Goal: Use online tool/utility: Utilize a website feature to perform a specific function

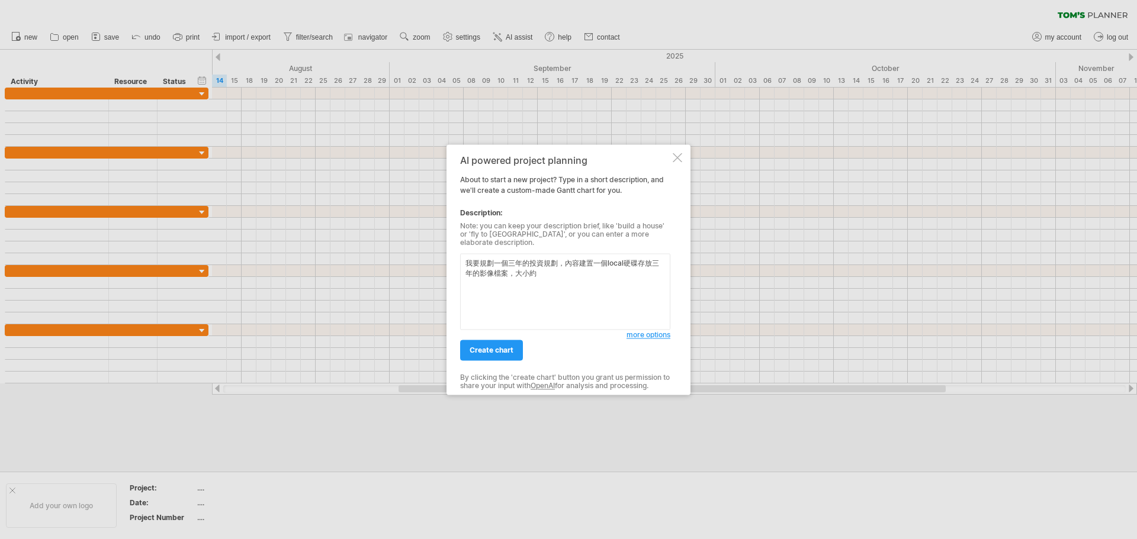
click at [507, 258] on textarea "我要規劃一個三年的投資規劃，內容建置一個local硬碟存放三年的影像檔案，大小約" at bounding box center [565, 291] width 210 height 76
click at [663, 258] on textarea "我要規劃一個三年的投資規劃，內容建置一個local硬碟存放三年的影像檔案，大小約" at bounding box center [565, 291] width 210 height 76
click at [548, 273] on textarea "我要規劃一個三年的投資規劃，內容建置一個local硬碟存放五年的影像檔案，大小約" at bounding box center [565, 291] width 210 height 76
drag, startPoint x: 552, startPoint y: 276, endPoint x: 518, endPoint y: 271, distance: 34.1
click at [519, 271] on textarea "我要規劃一個三年的投資規劃，內容建置一個local硬碟存放五年的影像檔案，大小約" at bounding box center [565, 291] width 210 height 76
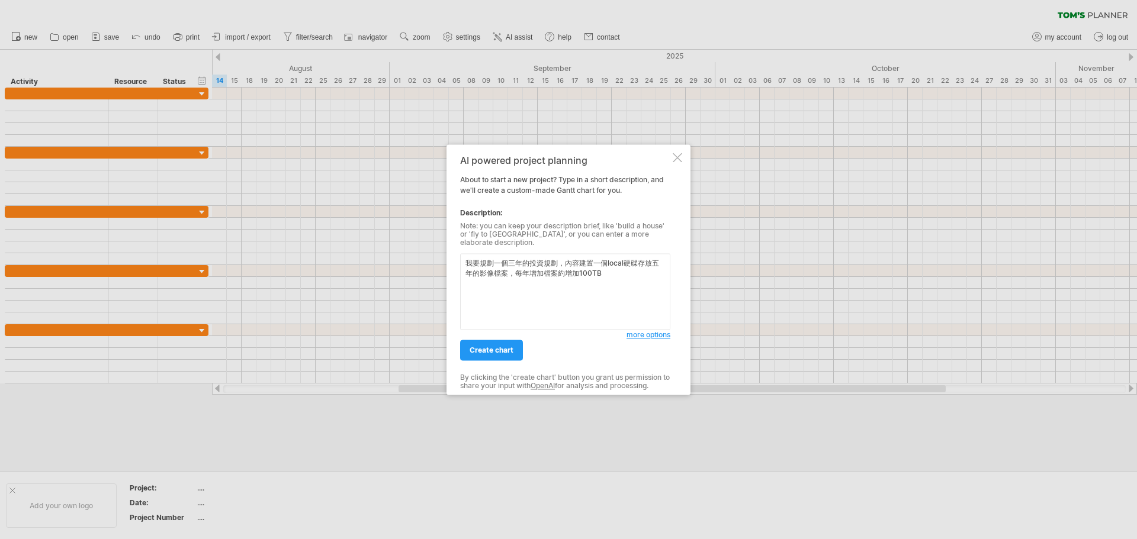
type textarea "我要規劃一個三年的投資規劃，內容建置一個local硬碟存放五年的影像檔案，每年增加檔案約增加100TB"
click at [504, 346] on span "create chart" at bounding box center [491, 350] width 44 height 9
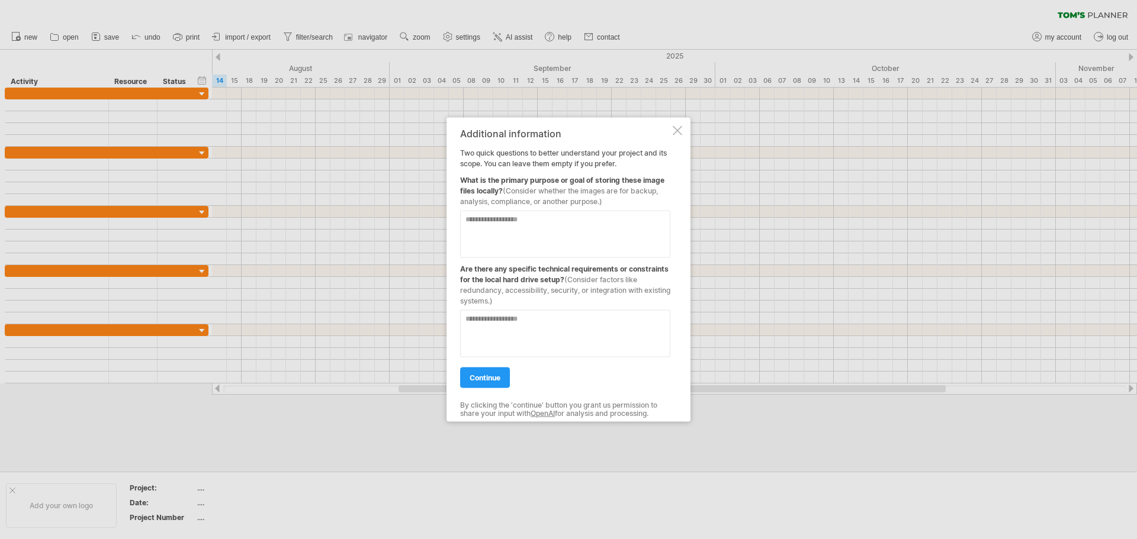
click at [498, 221] on textarea at bounding box center [565, 233] width 210 height 47
drag, startPoint x: 498, startPoint y: 215, endPoint x: 396, endPoint y: 228, distance: 103.2
click at [396, 228] on div "Trying to reach [DOMAIN_NAME] Connected again... 0% clear filter new" at bounding box center [568, 269] width 1137 height 539
type textarea "******"
click at [525, 333] on textarea at bounding box center [565, 333] width 210 height 47
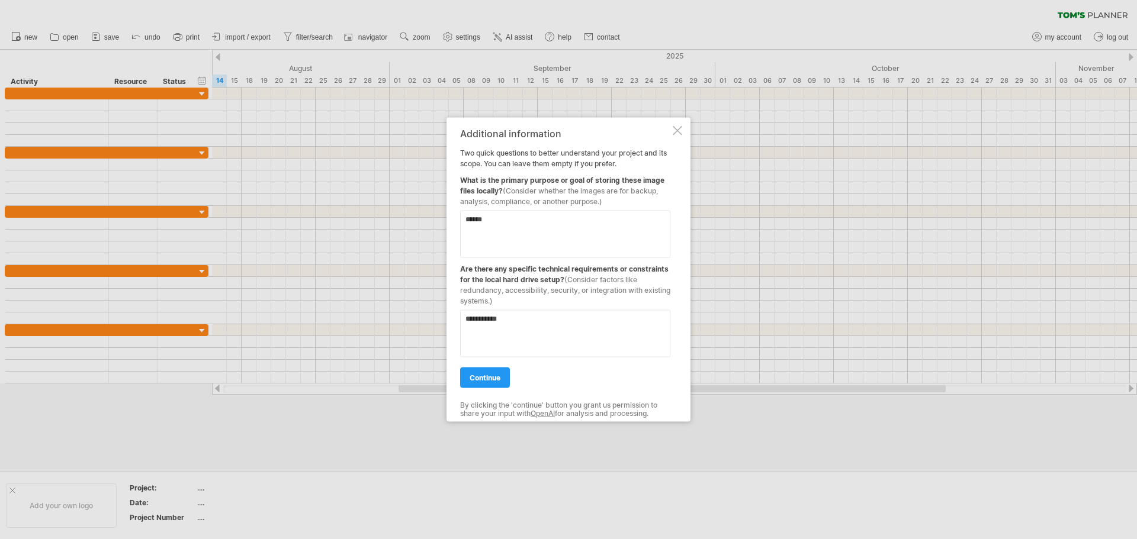
type textarea "**********"
click at [504, 370] on link "continue" at bounding box center [485, 377] width 50 height 21
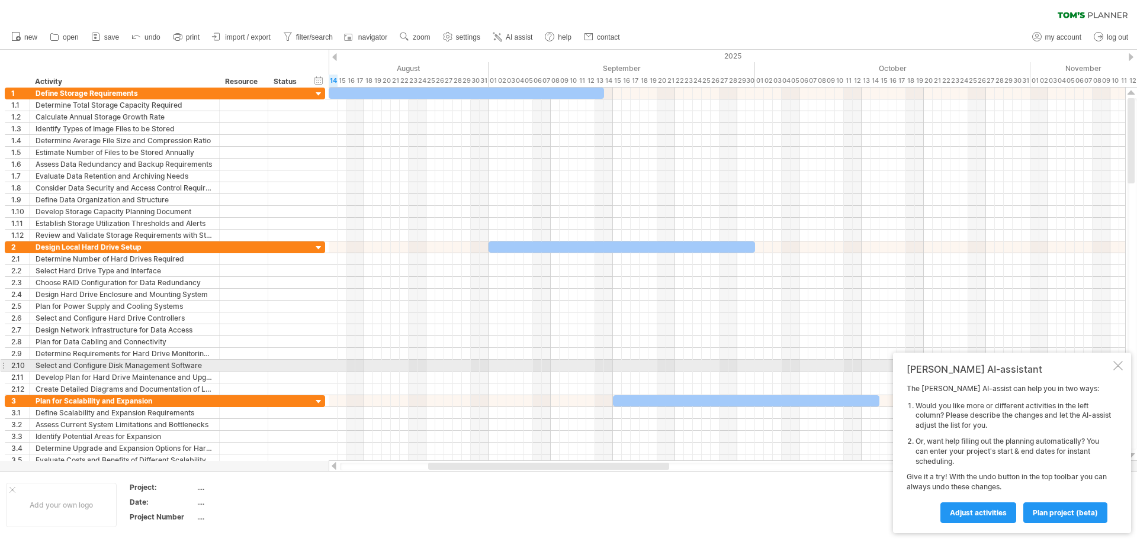
click at [1122, 363] on div at bounding box center [1117, 365] width 9 height 9
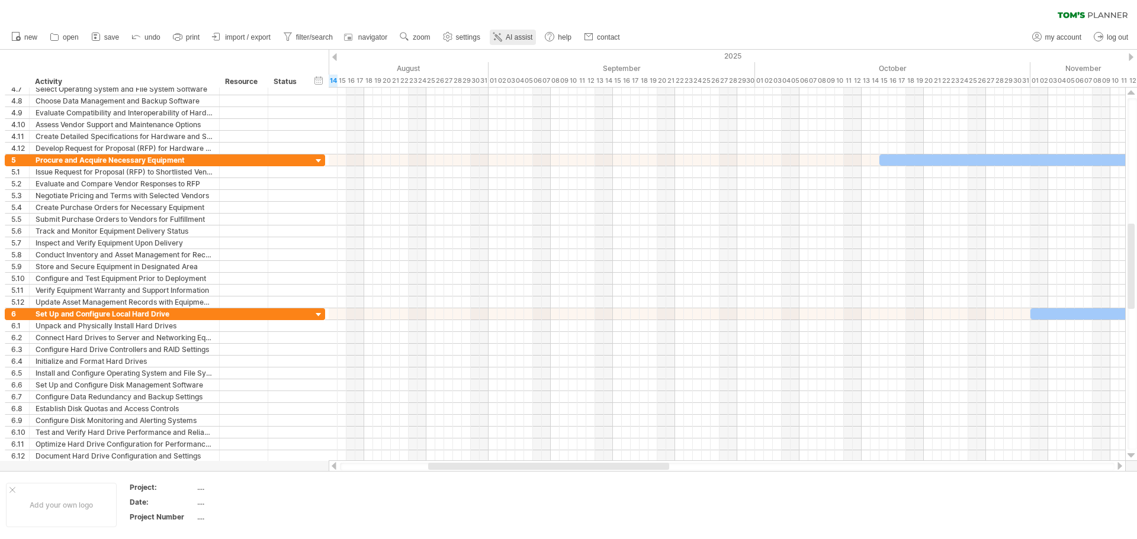
click at [513, 35] on span "AI assist" at bounding box center [519, 37] width 27 height 8
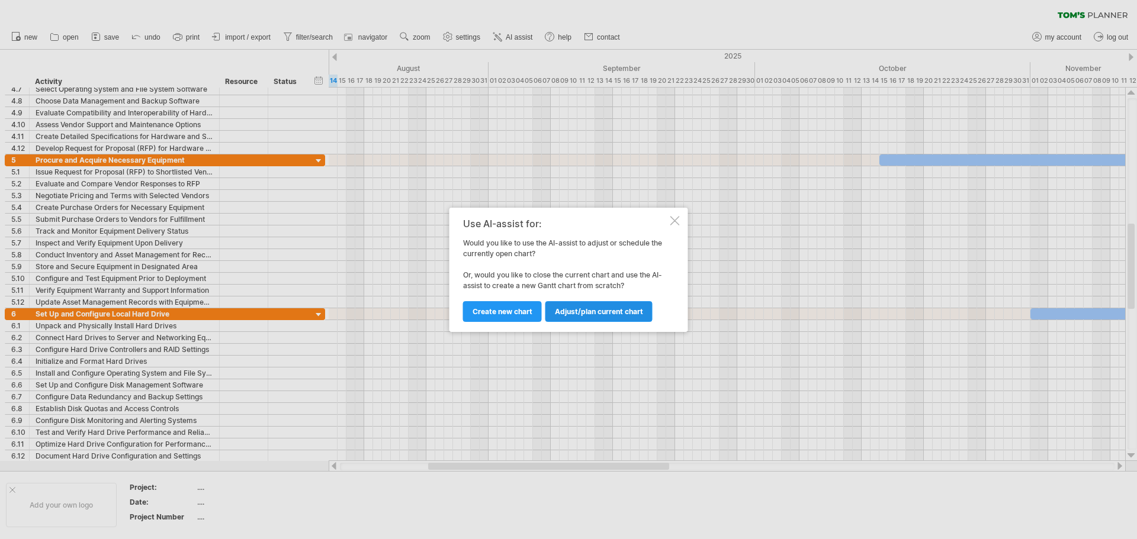
click at [588, 315] on span "Adjust/plan current chart" at bounding box center [599, 311] width 88 height 9
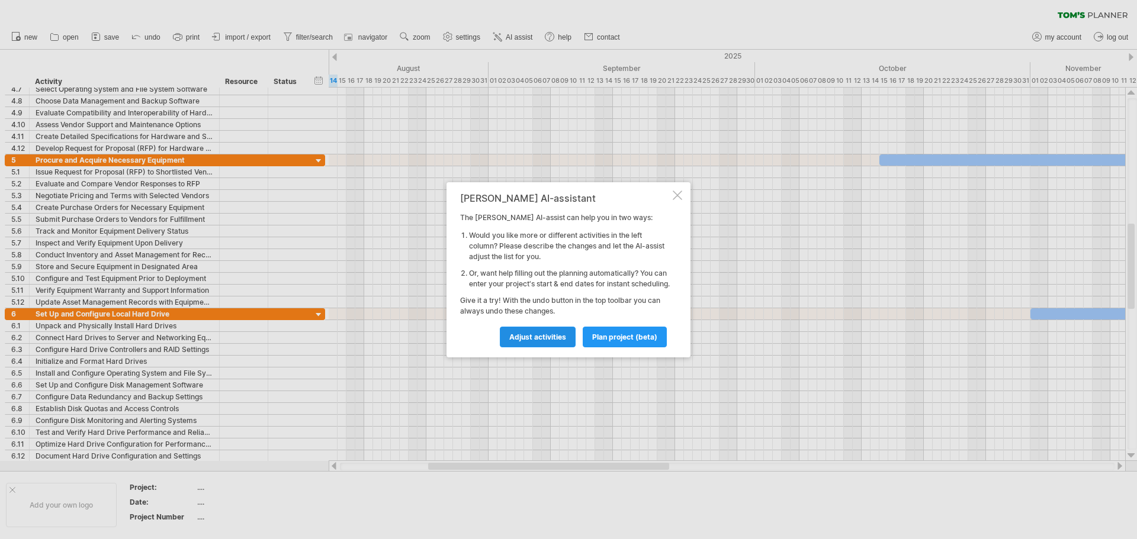
click at [546, 342] on span "Adjust activities" at bounding box center [537, 337] width 57 height 9
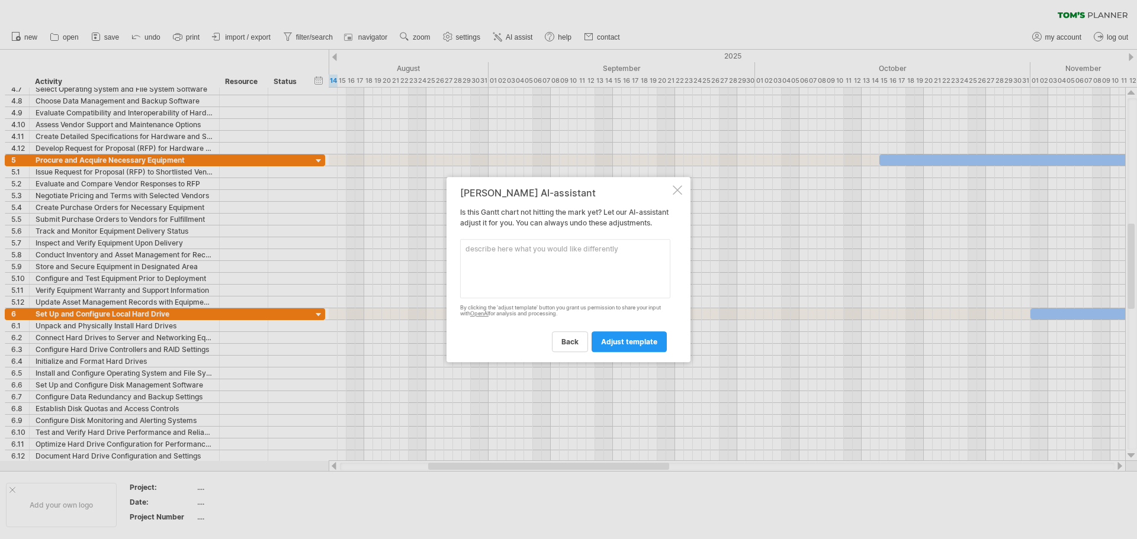
click at [488, 247] on textarea at bounding box center [565, 268] width 210 height 59
type textarea "我已經決定好硬體規格，請省略硬體評估過程"
click at [640, 346] on span "adjust template" at bounding box center [629, 341] width 56 height 9
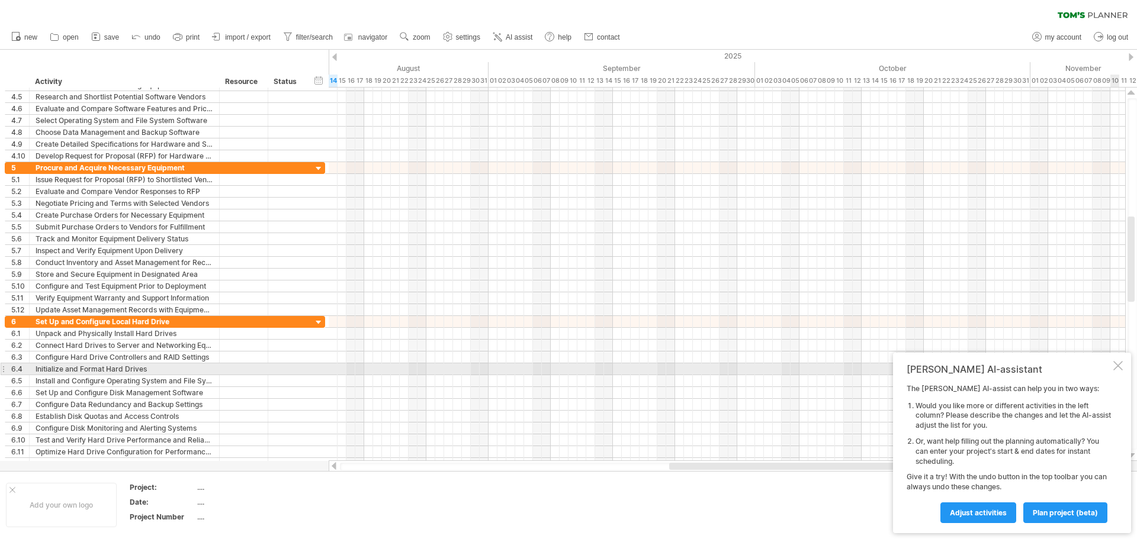
click at [1113, 366] on div at bounding box center [1117, 365] width 9 height 9
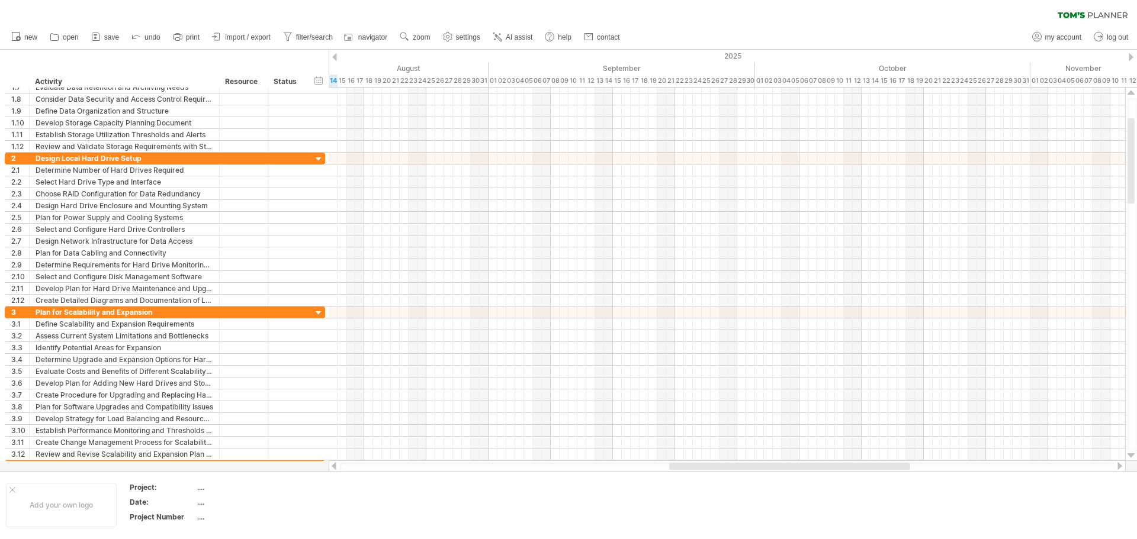
drag, startPoint x: 511, startPoint y: 38, endPoint x: 519, endPoint y: 34, distance: 9.0
click at [517, 36] on span "AI assist" at bounding box center [519, 37] width 27 height 8
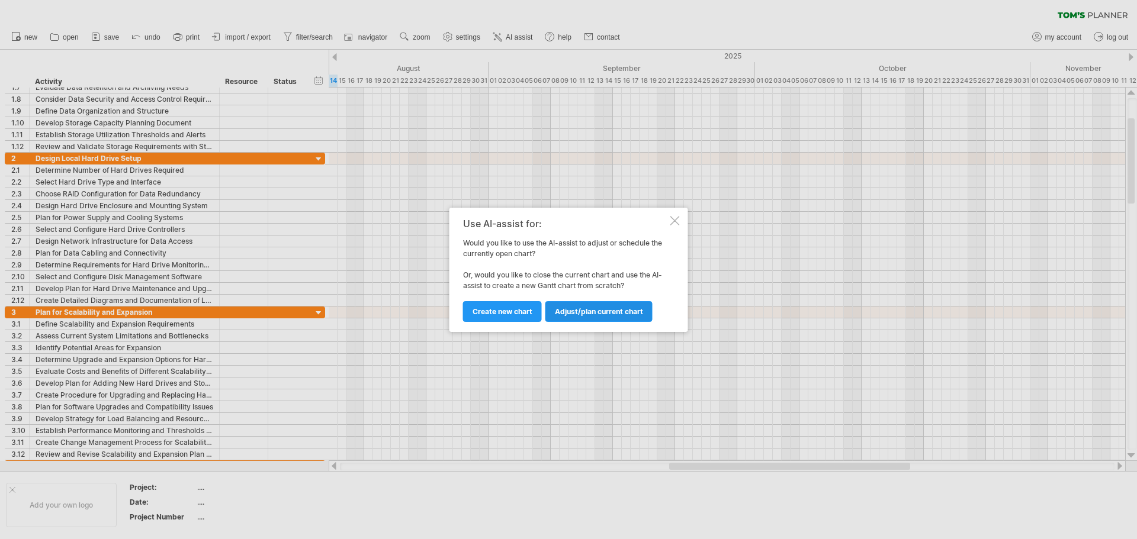
click at [604, 311] on span "Adjust/plan current chart" at bounding box center [599, 311] width 88 height 9
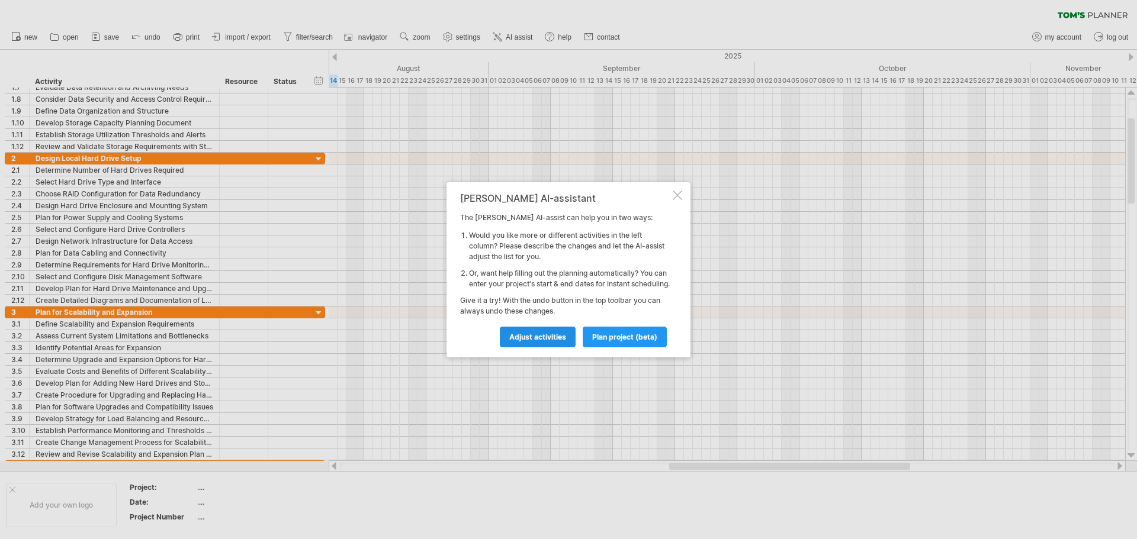
click at [550, 342] on span "Adjust activities" at bounding box center [537, 337] width 57 height 9
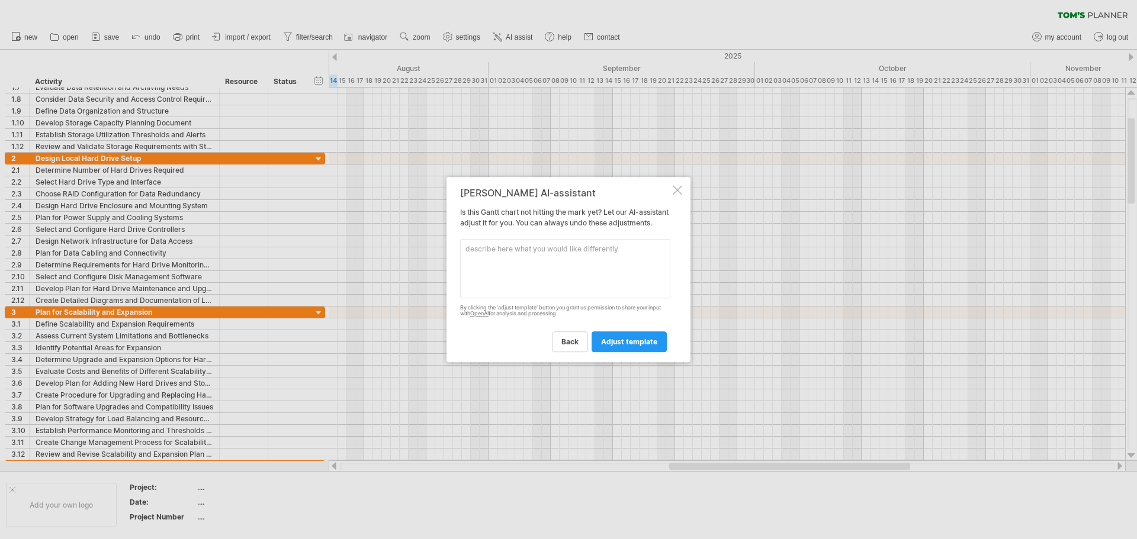
click at [507, 264] on textarea at bounding box center [565, 268] width 210 height 59
type textarea "請都用中文顯示"
click at [614, 344] on span "adjust template" at bounding box center [629, 341] width 56 height 9
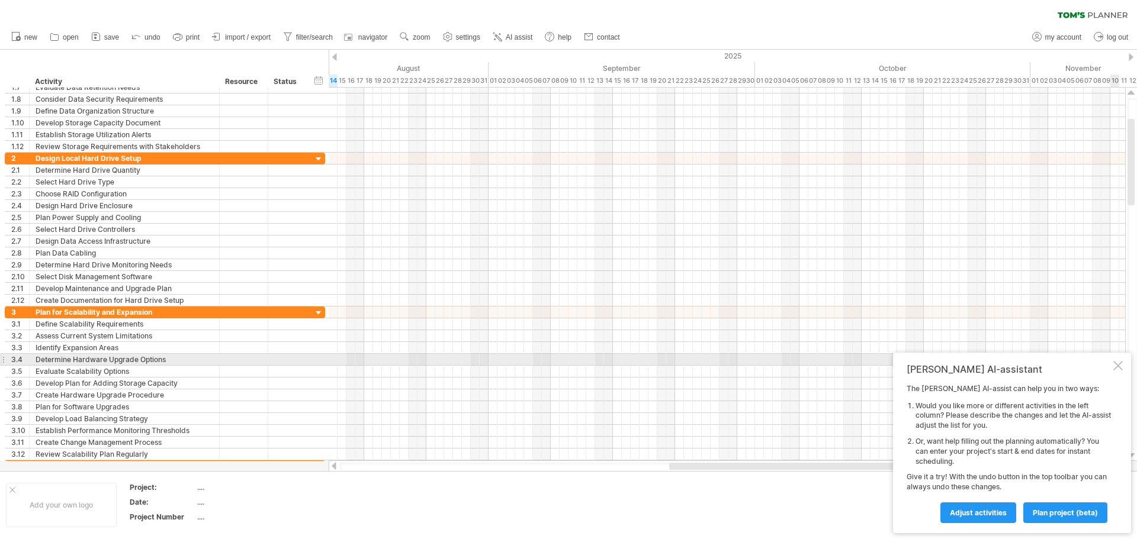
click at [1116, 366] on div at bounding box center [1117, 365] width 9 height 9
